Goal: Information Seeking & Learning: Learn about a topic

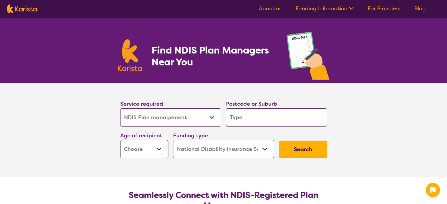
select select "NDIS Plan management"
select select "NDIS"
select select "NDIS Plan management"
select select "NDIS"
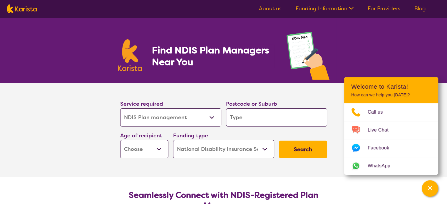
click at [213, 117] on select "Allied Health Assistant Assessment ([MEDICAL_DATA] or [MEDICAL_DATA]) Behaviour…" at bounding box center [170, 117] width 101 height 18
click at [120, 108] on select "Allied Health Assistant Assessment ([MEDICAL_DATA] or [MEDICAL_DATA]) Behaviour…" at bounding box center [170, 117] width 101 height 18
click at [245, 118] on input "search" at bounding box center [276, 117] width 101 height 18
type input "2"
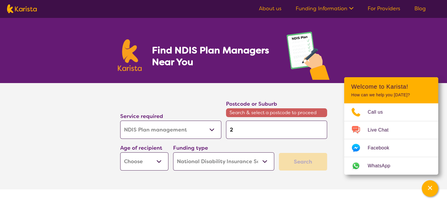
type input "27"
type input "276"
type input "2767"
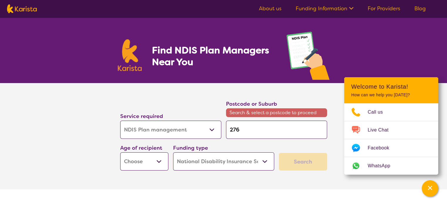
type input "2767"
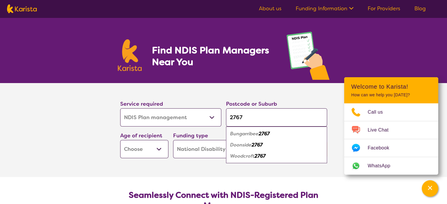
type input "2767"
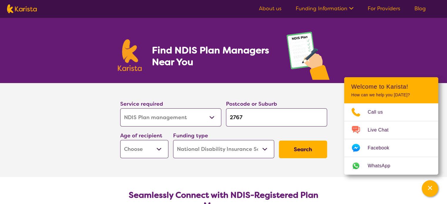
click at [204, 98] on div "Service required Allied Health Assistant Assessment ([MEDICAL_DATA] or [MEDICAL…" at bounding box center [171, 113] width 106 height 32
click at [163, 149] on select "Early Childhood - 0 to 9 Child - 10 to 11 Adolescent - 12 to 17 Adult - 18 to 6…" at bounding box center [144, 149] width 48 height 18
select select "AD"
click at [120, 140] on select "Early Childhood - 0 to 9 Child - 10 to 11 Adolescent - 12 to 17 Adult - 18 to 6…" at bounding box center [144, 149] width 48 height 18
select select "AD"
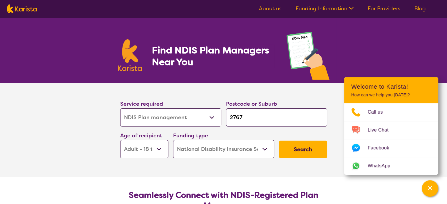
click at [308, 153] on button "Search" at bounding box center [303, 150] width 48 height 18
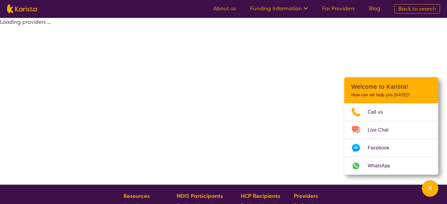
select select "by_score"
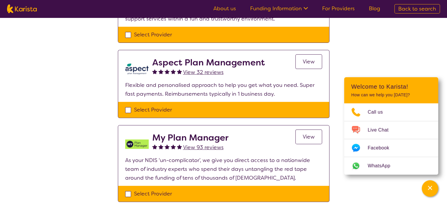
scroll to position [206, 0]
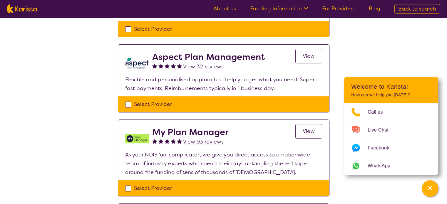
click at [309, 131] on span "View" at bounding box center [309, 131] width 12 height 7
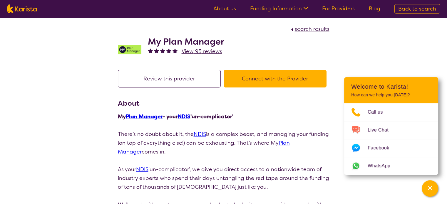
click at [343, 8] on link "For Providers" at bounding box center [338, 8] width 33 height 7
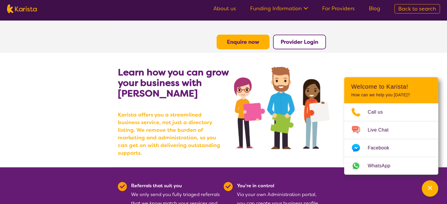
click at [307, 41] on b "Provider Login" at bounding box center [300, 41] width 38 height 7
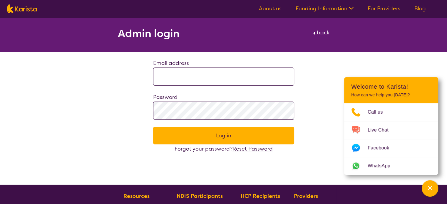
click at [272, 8] on link "About us" at bounding box center [270, 8] width 23 height 7
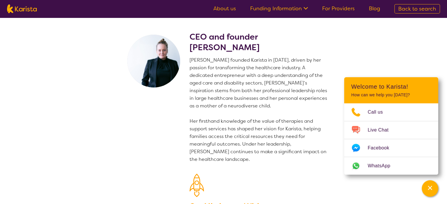
click at [340, 9] on link "For Providers" at bounding box center [338, 8] width 33 height 7
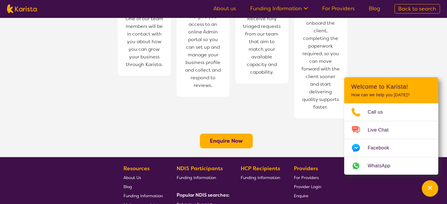
scroll to position [441, 0]
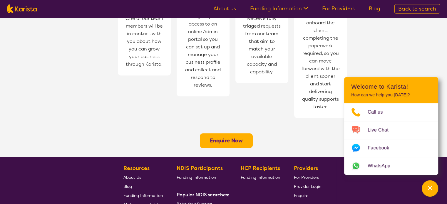
click at [226, 137] on b "Enquire Now" at bounding box center [226, 140] width 33 height 7
